Goal: Check status

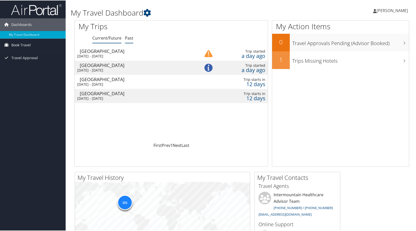
click at [127, 40] on link "Past" at bounding box center [129, 38] width 8 height 6
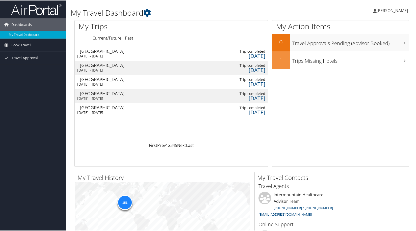
click at [104, 55] on div "[DATE] - [DATE]" at bounding box center [134, 56] width 114 height 5
